Goal: Task Accomplishment & Management: Use online tool/utility

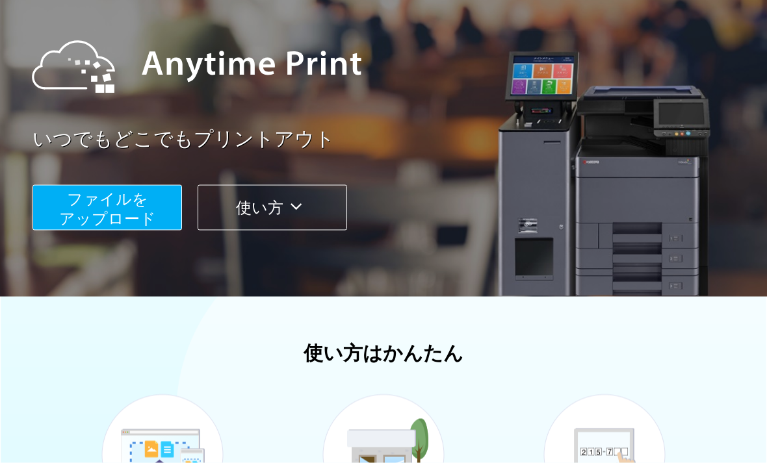
click at [74, 222] on span "ファイルを ​​アップロード" at bounding box center [107, 208] width 97 height 37
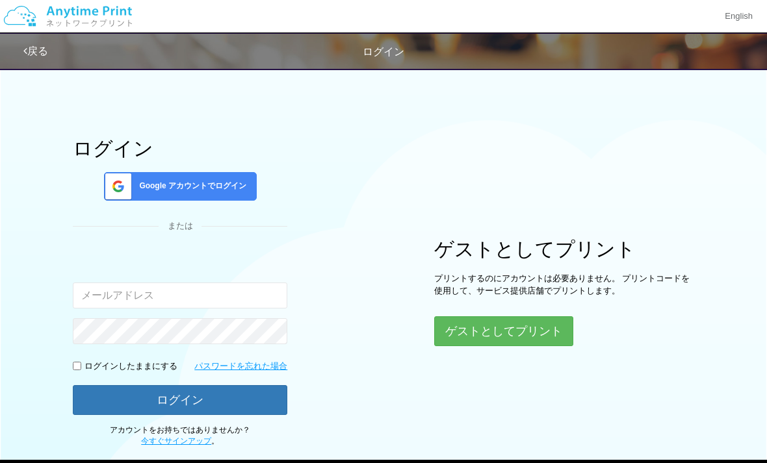
click at [536, 331] on button "ゲストとしてプリント" at bounding box center [503, 332] width 139 height 30
click at [476, 328] on button "ゲストとしてプリント" at bounding box center [503, 332] width 139 height 30
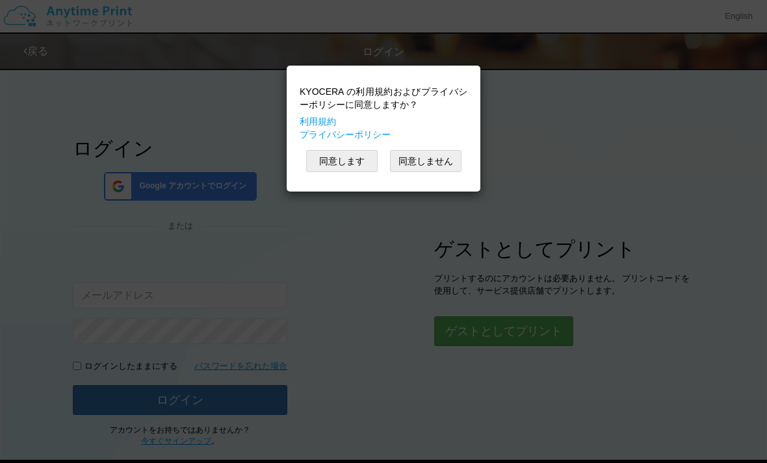
click at [333, 162] on button "同意します" at bounding box center [341, 161] width 71 height 22
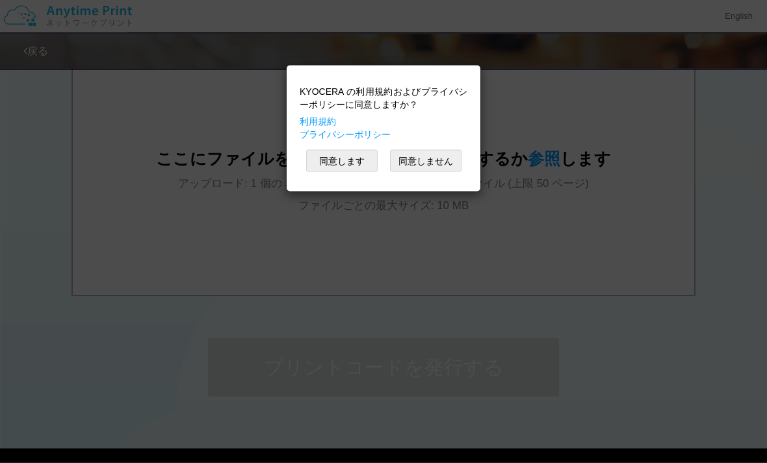
scroll to position [459, 0]
click at [328, 160] on button "同意します" at bounding box center [341, 161] width 71 height 22
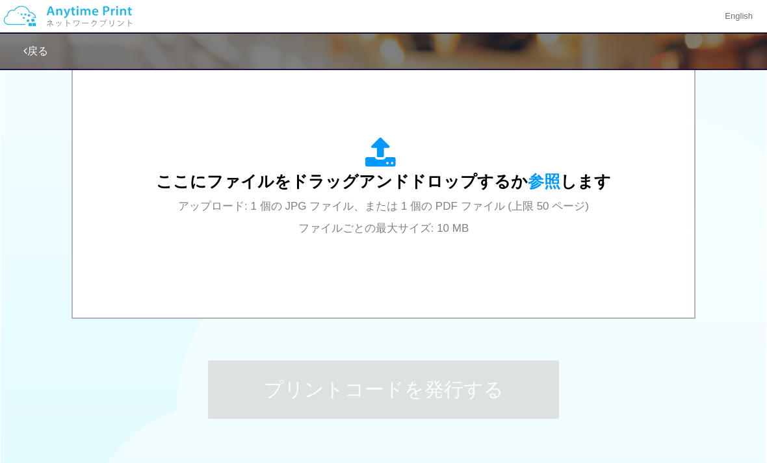
scroll to position [426, 0]
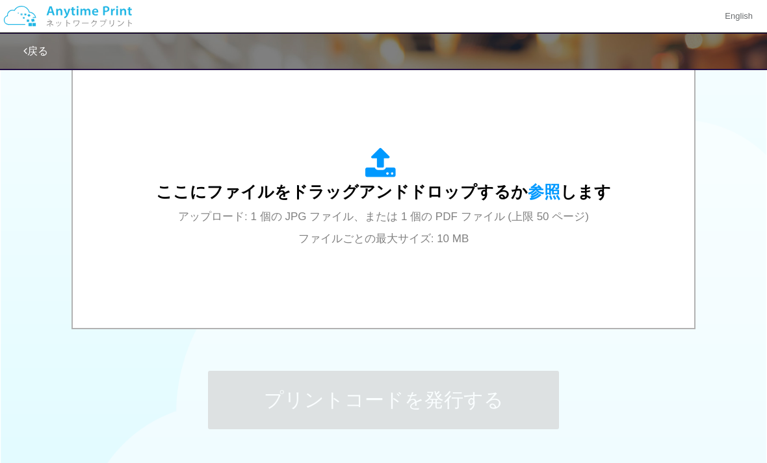
click at [363, 183] on span "ここにファイルをドラッグアンドドロップするか 参照 します" at bounding box center [383, 192] width 455 height 18
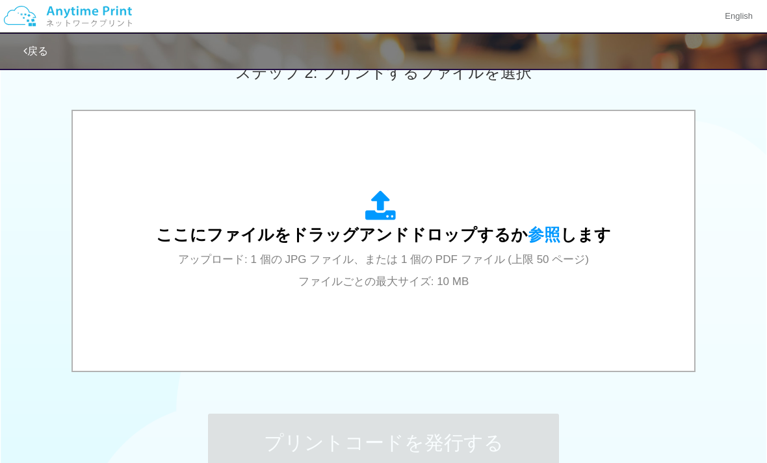
click at [541, 236] on span "参照" at bounding box center [544, 235] width 32 height 18
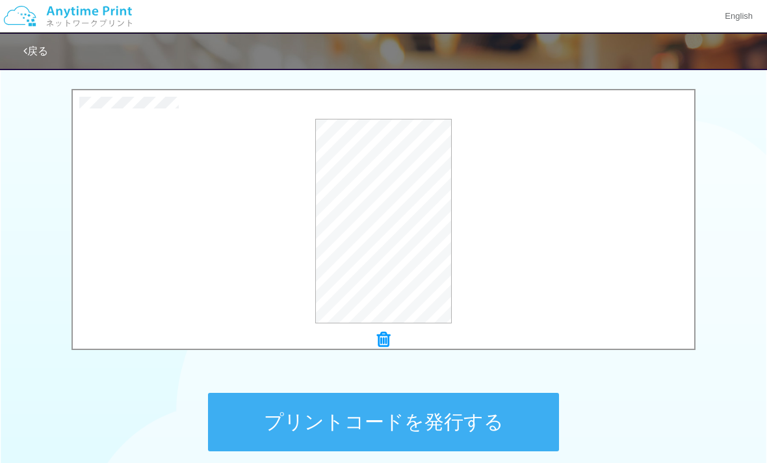
scroll to position [483, 0]
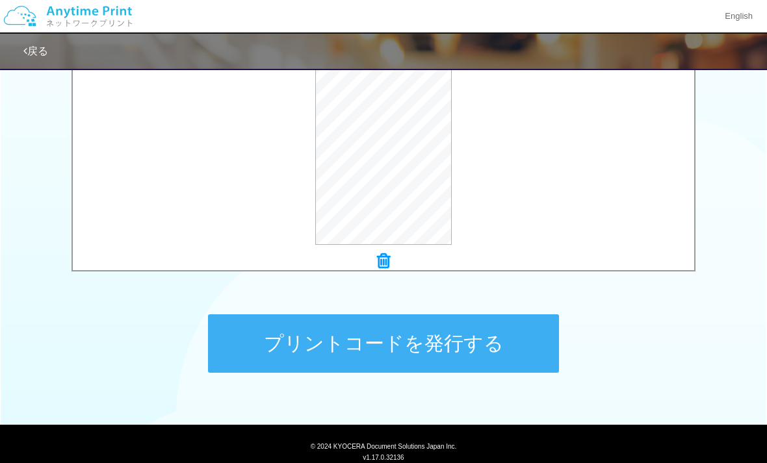
click at [314, 355] on button "プリントコードを発行する" at bounding box center [383, 344] width 351 height 58
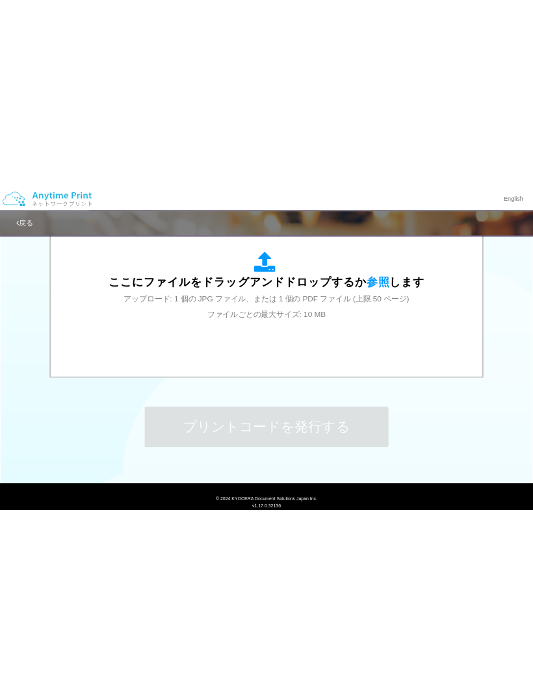
scroll to position [0, 0]
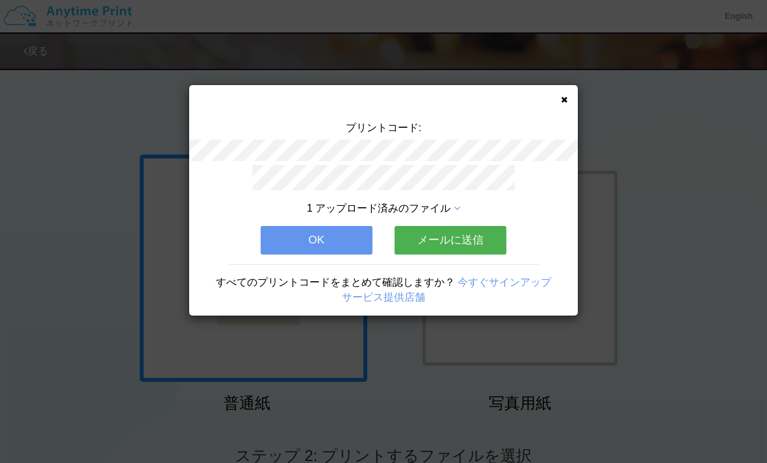
click at [430, 237] on button "メールに送信" at bounding box center [450, 240] width 112 height 29
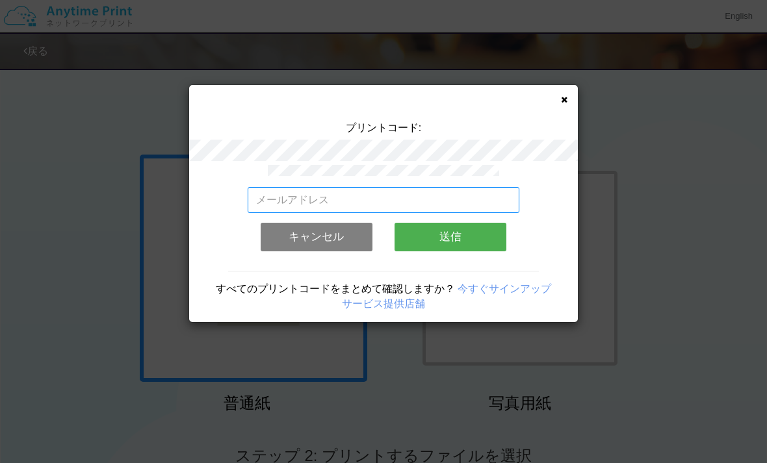
click at [283, 201] on input "email" at bounding box center [384, 200] width 272 height 26
type input "[DOMAIN_NAME][EMAIL_ADDRESS][DOMAIN_NAME]"
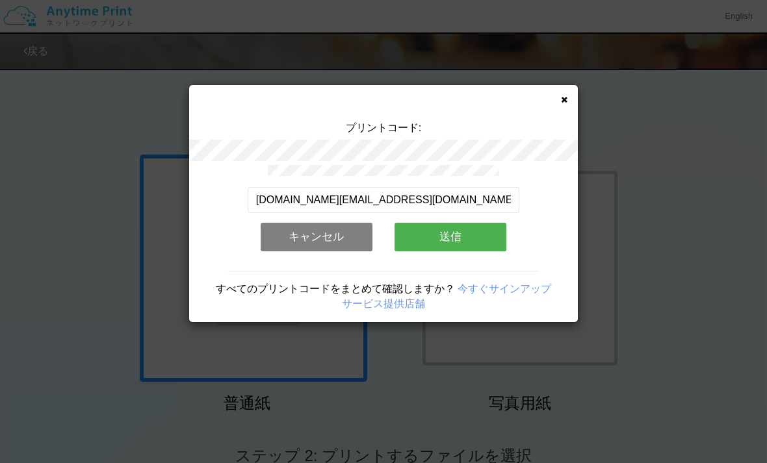
click at [447, 239] on button "送信" at bounding box center [450, 237] width 112 height 29
